Goal: Task Accomplishment & Management: Use online tool/utility

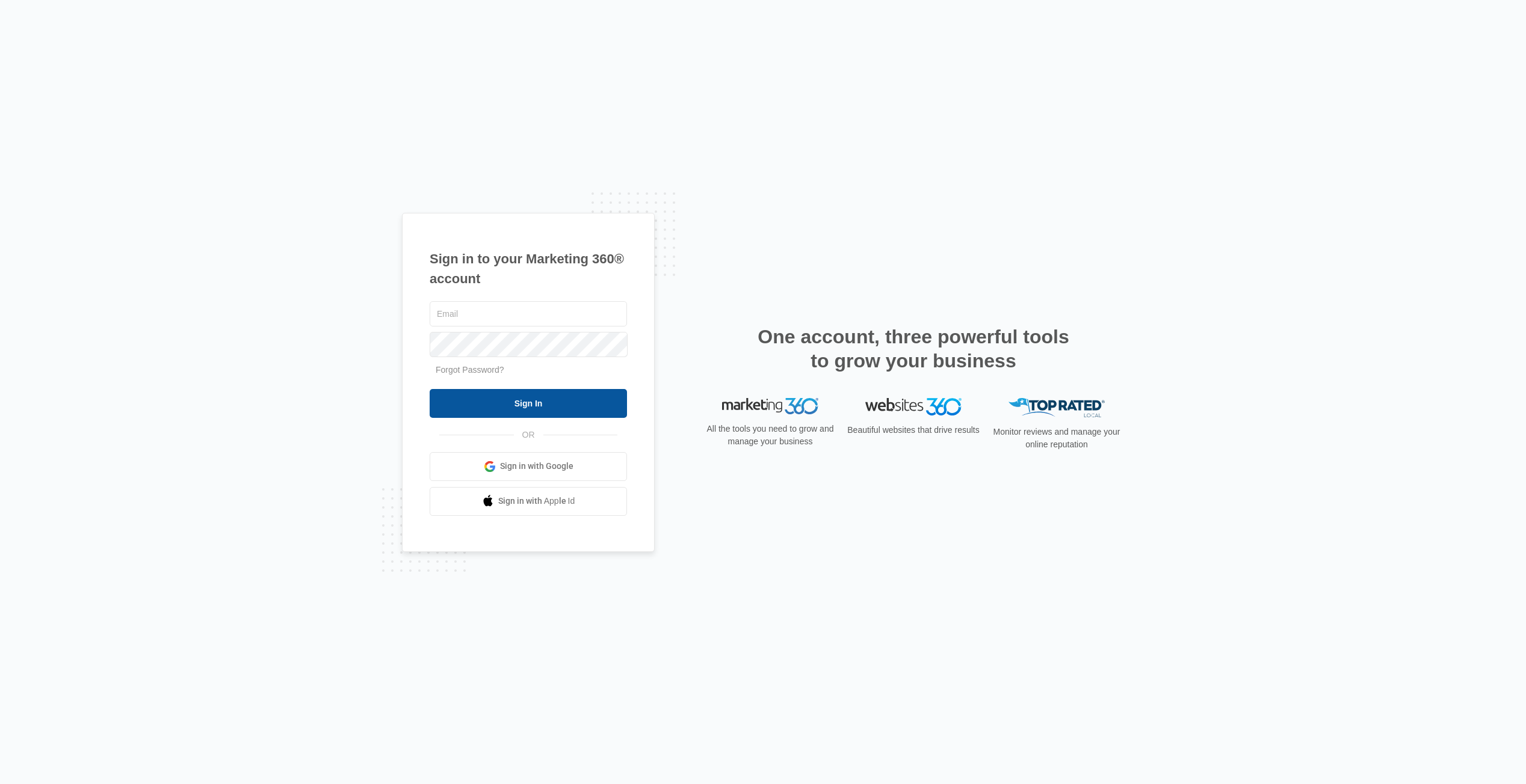
type input "[PERSON_NAME][EMAIL_ADDRESS][PERSON_NAME][DOMAIN_NAME]"
click at [486, 414] on input "Sign In" at bounding box center [528, 403] width 197 height 29
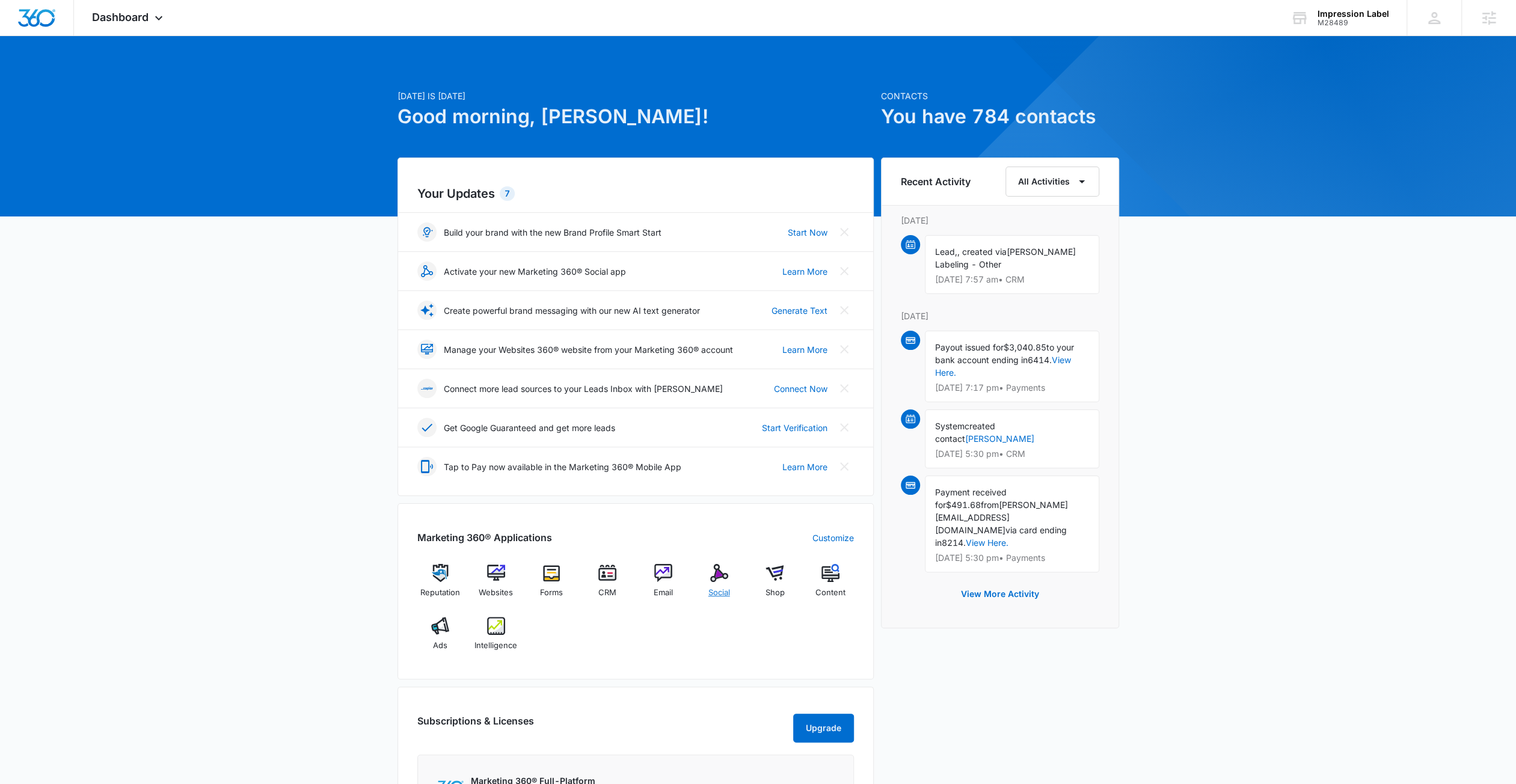
click at [717, 587] on span "Social" at bounding box center [719, 593] width 21 height 12
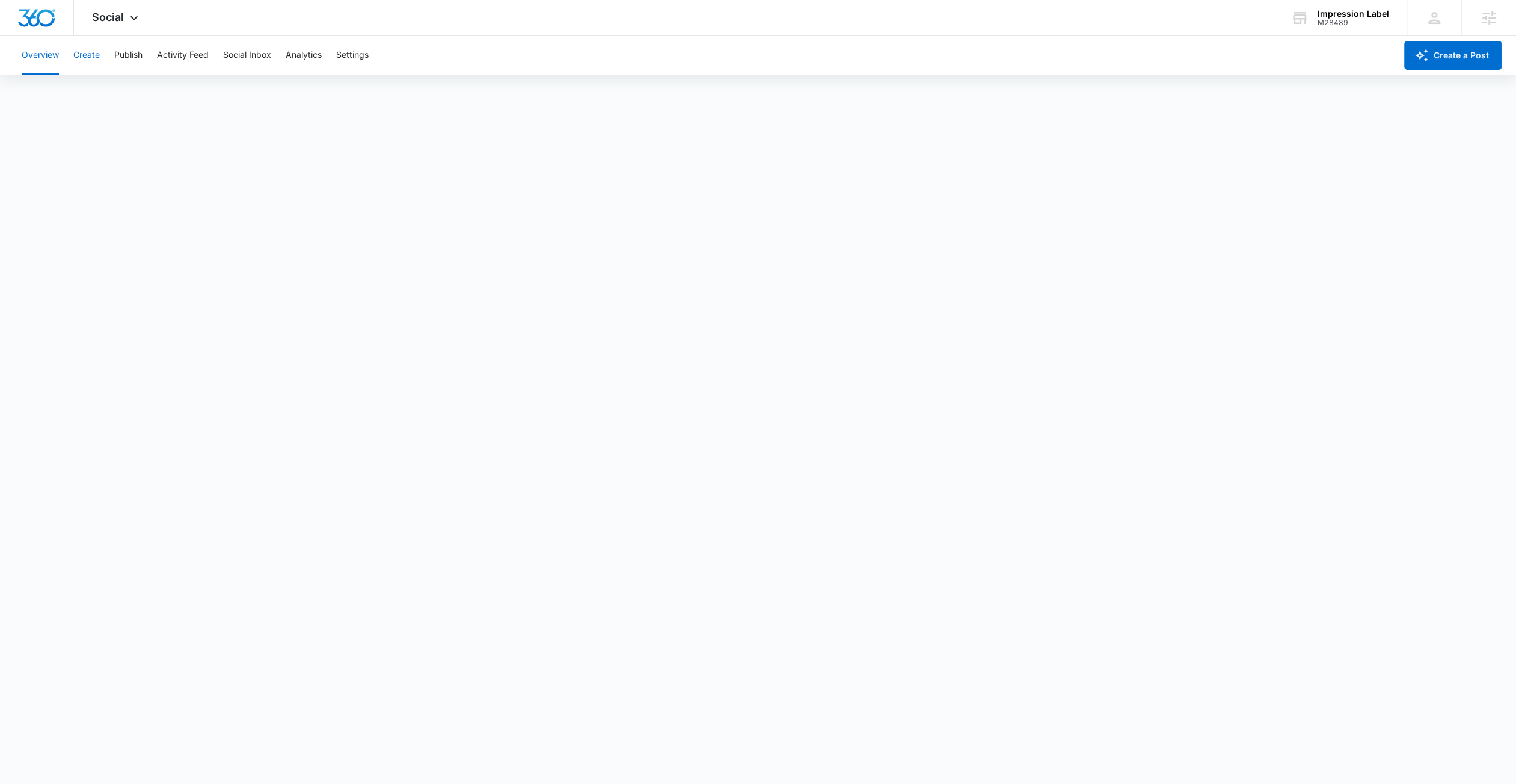
click at [94, 56] on button "Create" at bounding box center [86, 56] width 26 height 39
click at [130, 92] on button "Approvals" at bounding box center [117, 91] width 40 height 34
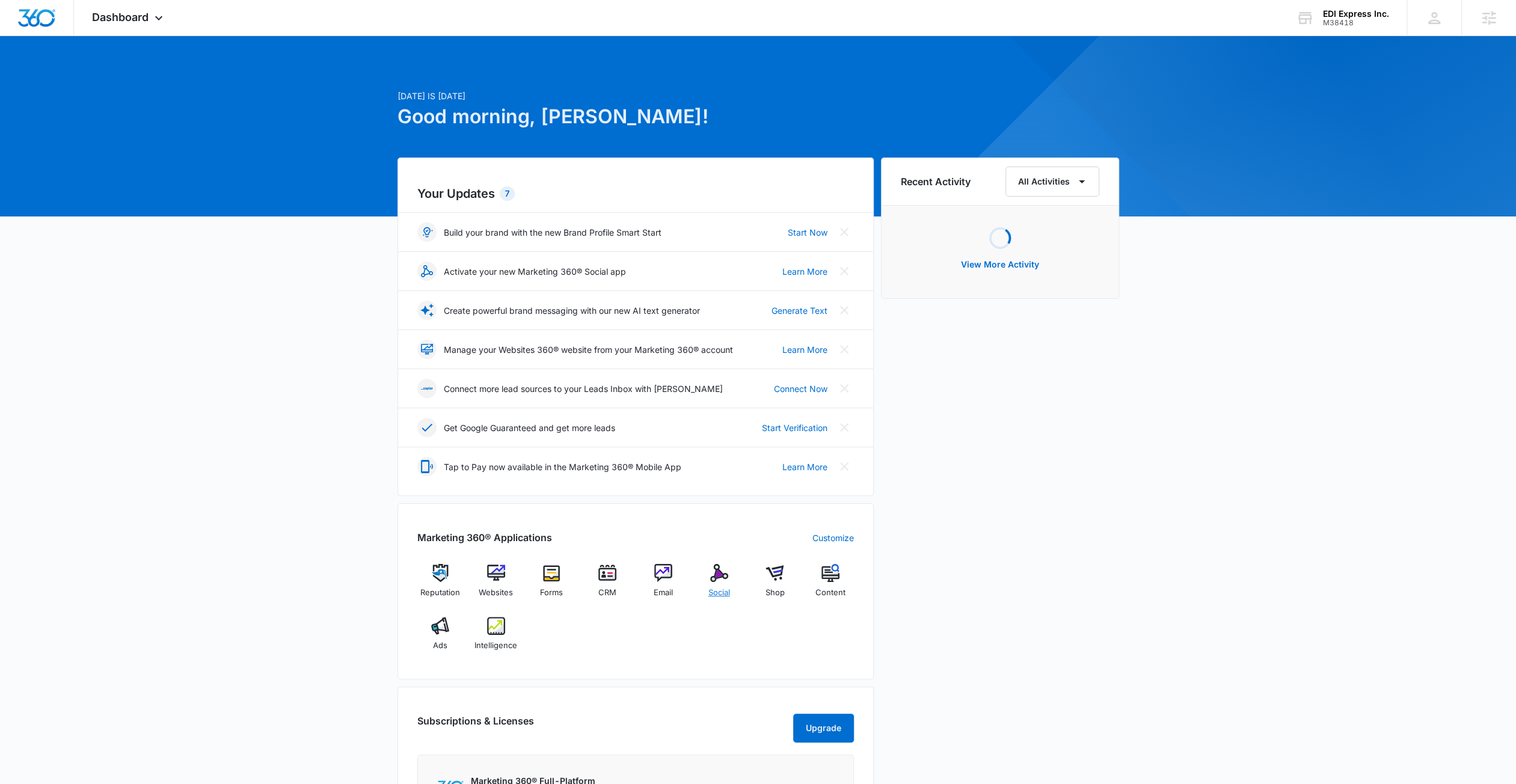
click at [713, 578] on img at bounding box center [719, 573] width 18 height 18
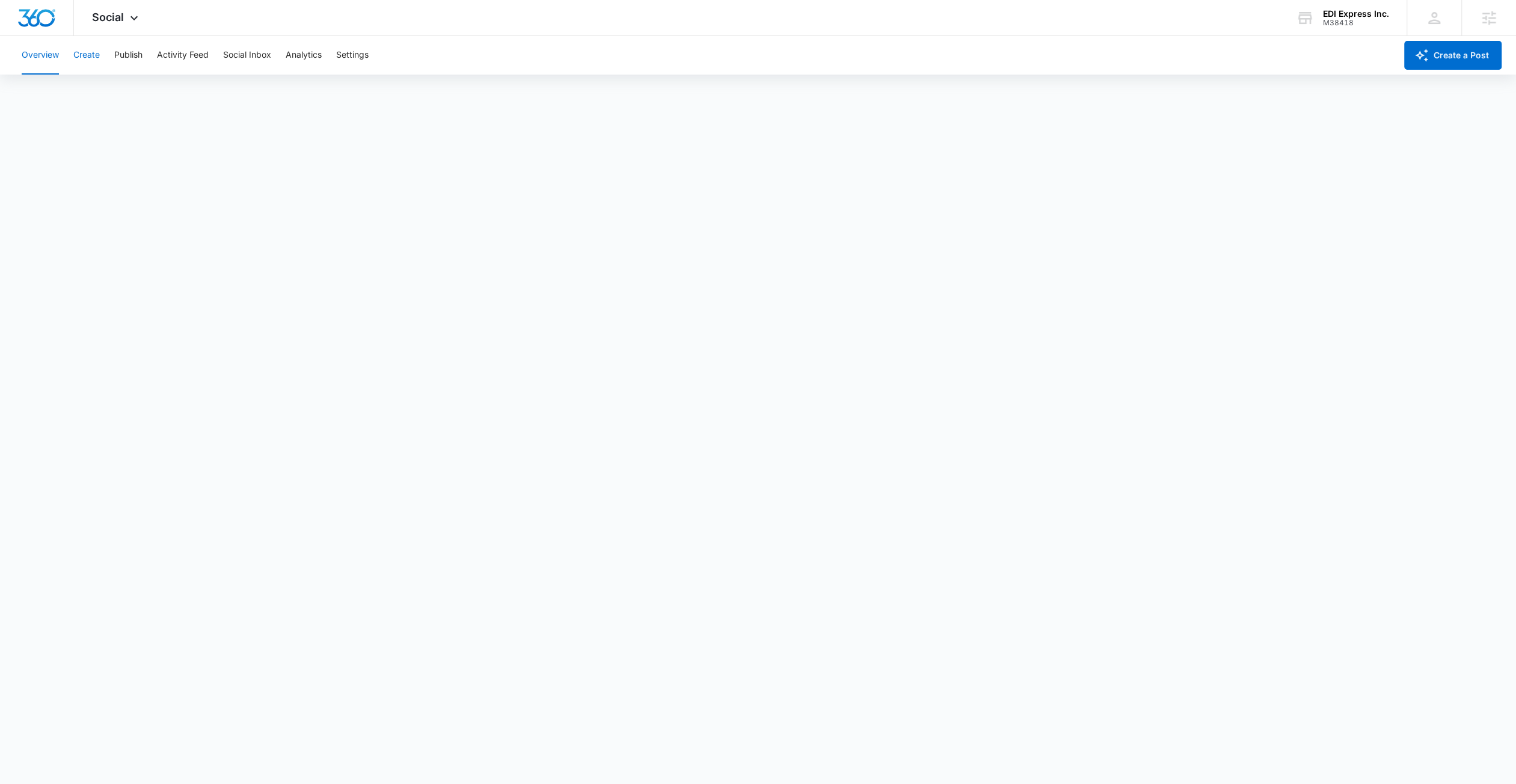
click at [75, 63] on button "Create" at bounding box center [86, 56] width 26 height 39
